Goal: Information Seeking & Learning: Learn about a topic

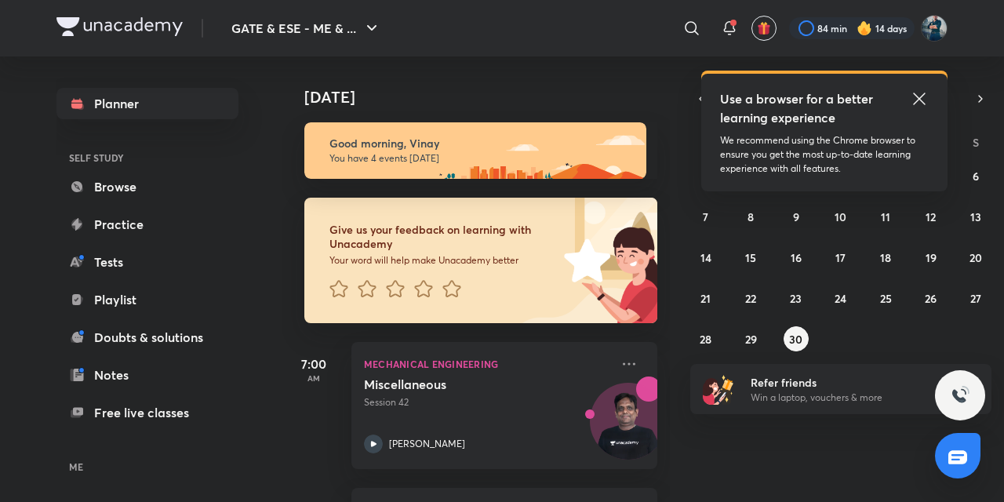
click at [923, 104] on icon at bounding box center [919, 99] width 12 height 12
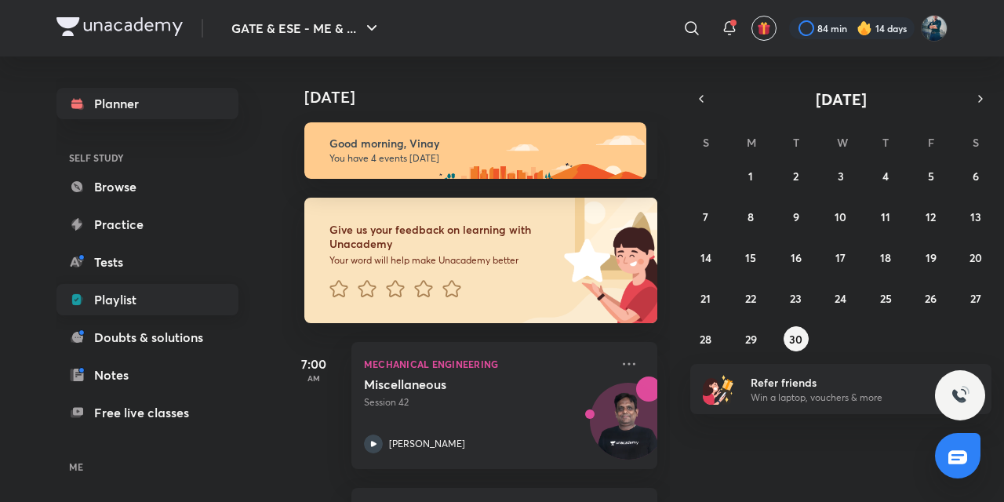
click at [111, 294] on link "Playlist" at bounding box center [147, 299] width 182 height 31
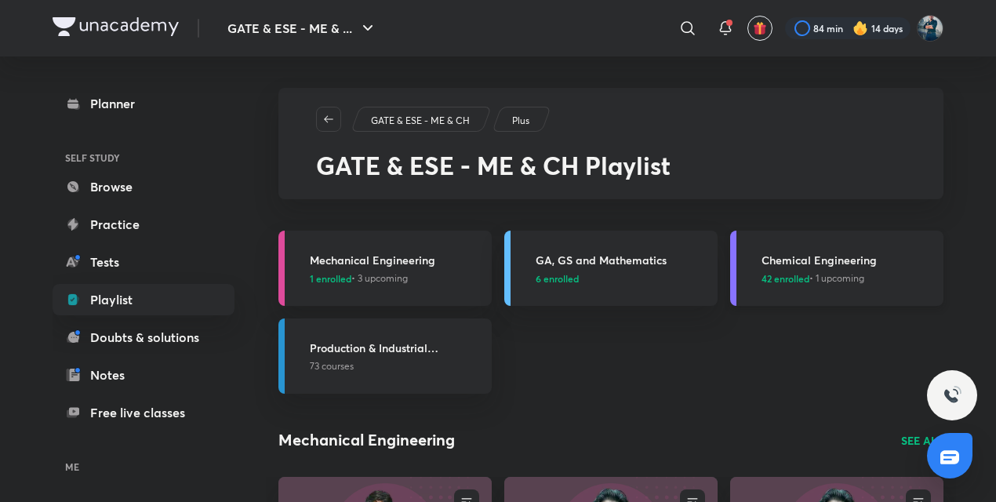
click at [811, 260] on h3 "Chemical Engineering" at bounding box center [848, 260] width 173 height 16
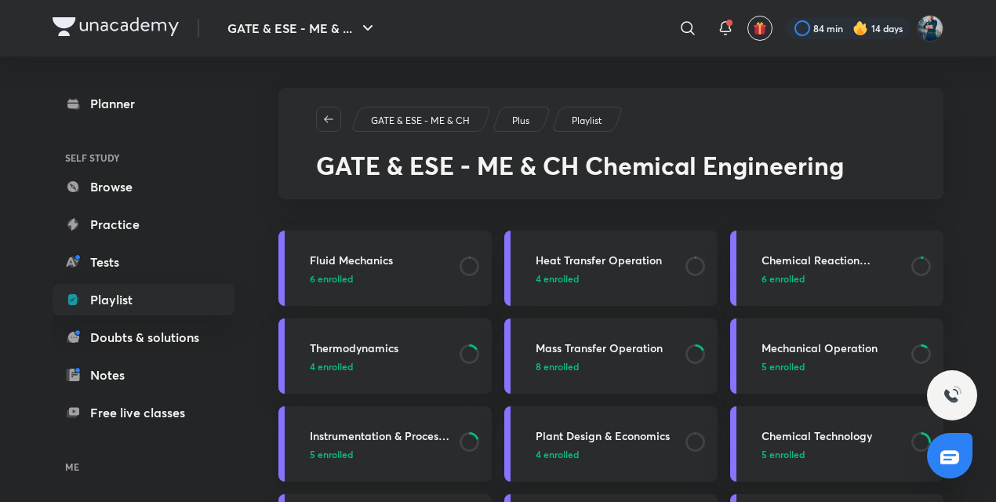
click at [347, 439] on h3 "Instrumentation & Process Control" at bounding box center [380, 435] width 140 height 16
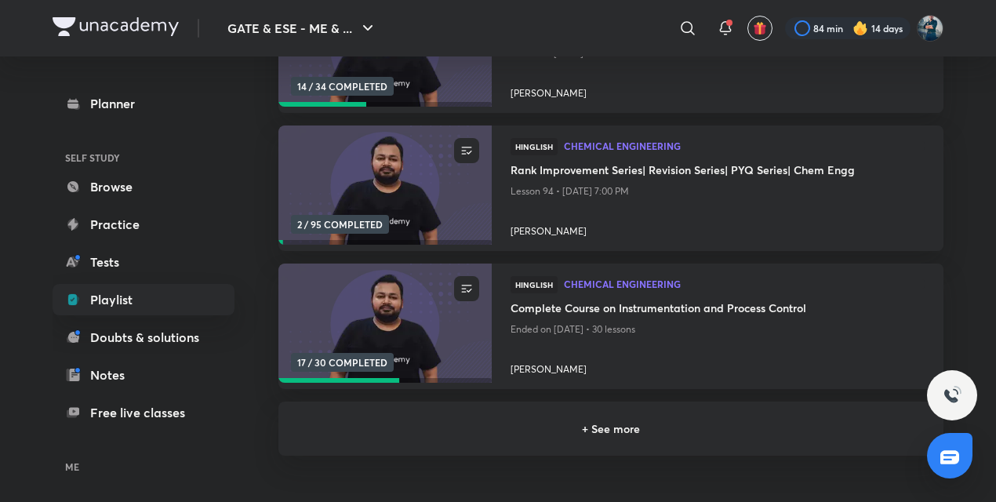
scroll to position [299, 0]
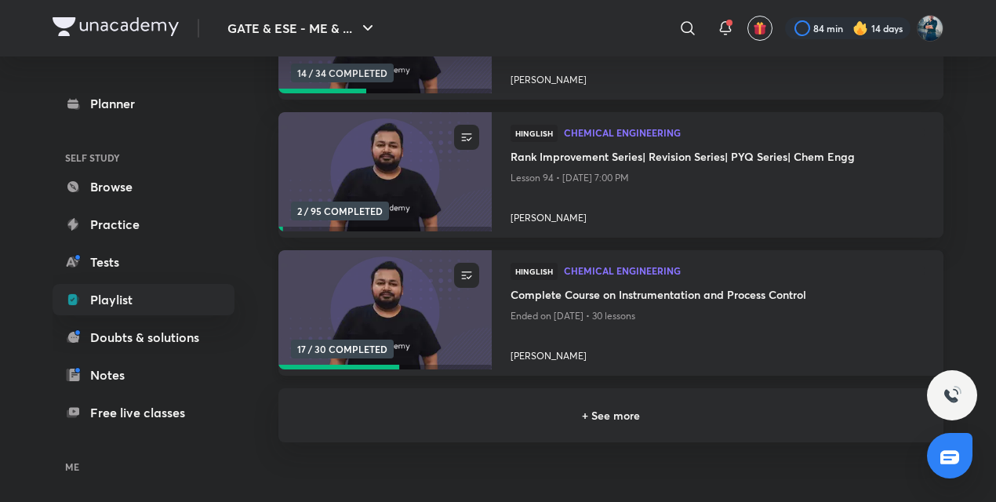
click at [579, 300] on h4 "Complete Course on Instrumentation and Process Control" at bounding box center [718, 296] width 414 height 20
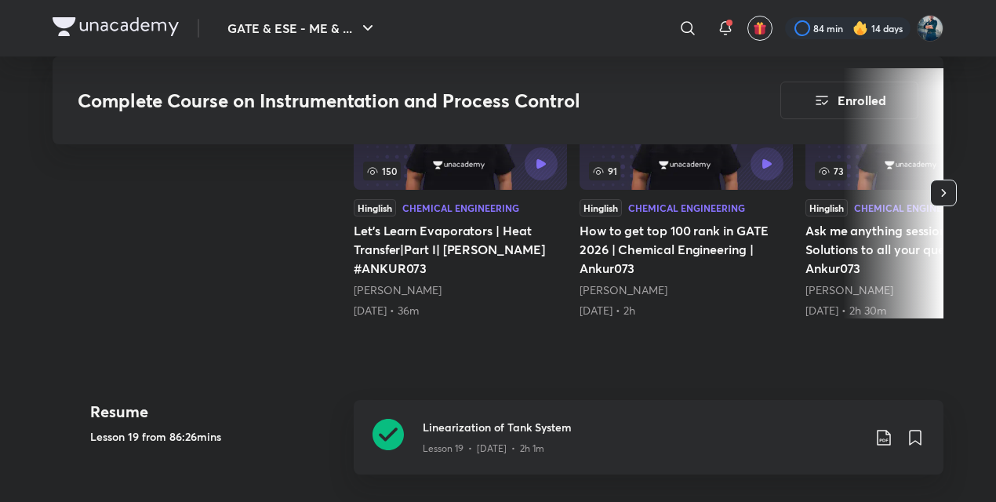
scroll to position [672, 0]
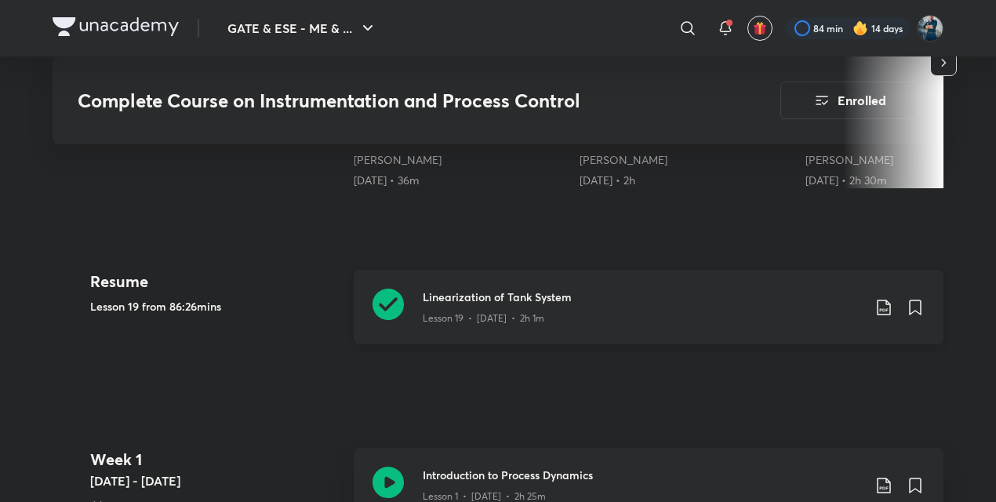
click at [394, 304] on icon at bounding box center [388, 304] width 31 height 31
